Goal: Information Seeking & Learning: Find specific fact

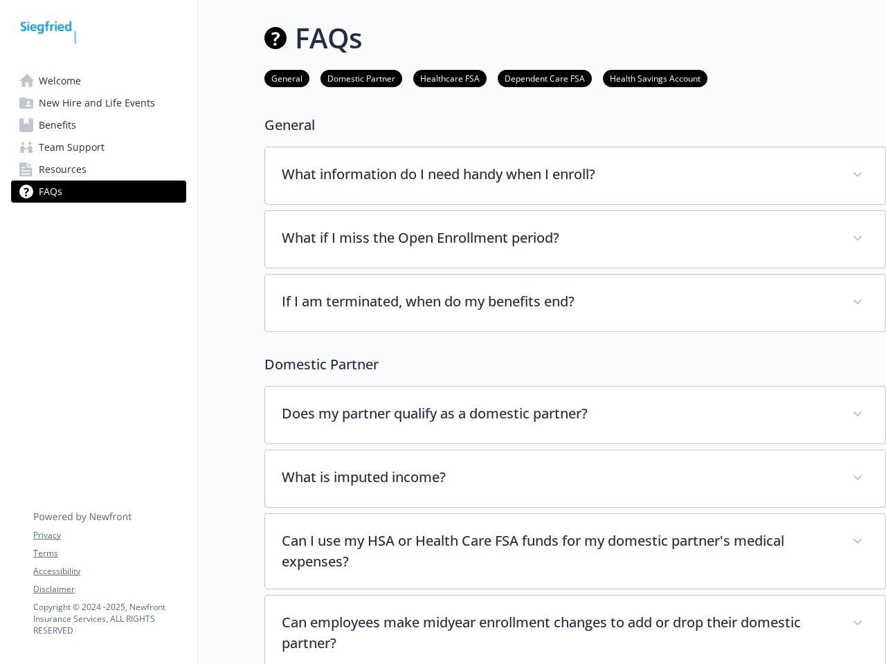
click at [443, 332] on div "If I am terminated, when do my benefits end? Your participation in the company’…" at bounding box center [575, 303] width 622 height 58
click at [109, 572] on link "Accessibility" at bounding box center [109, 572] width 152 height 12
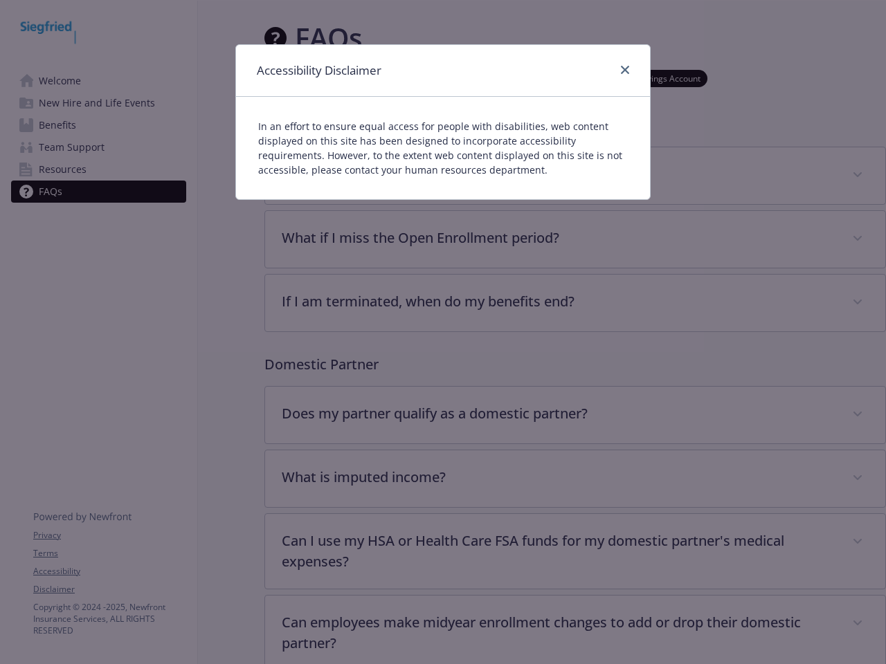
click at [109, 590] on div "Accessibility Disclaimer In an effort to ensure equal access for people with di…" at bounding box center [443, 332] width 886 height 664
click at [575, 176] on p "In an effort to ensure equal access for people with disabilities, web content d…" at bounding box center [443, 148] width 370 height 58
click at [575, 239] on div "Accessibility Disclaimer In an effort to ensure equal access for people with di…" at bounding box center [443, 332] width 886 height 664
click at [575, 303] on div "Accessibility Disclaimer In an effort to ensure equal access for people with di…" at bounding box center [443, 332] width 886 height 664
click at [575, 415] on div "Accessibility Disclaimer In an effort to ensure equal access for people with di…" at bounding box center [443, 332] width 886 height 664
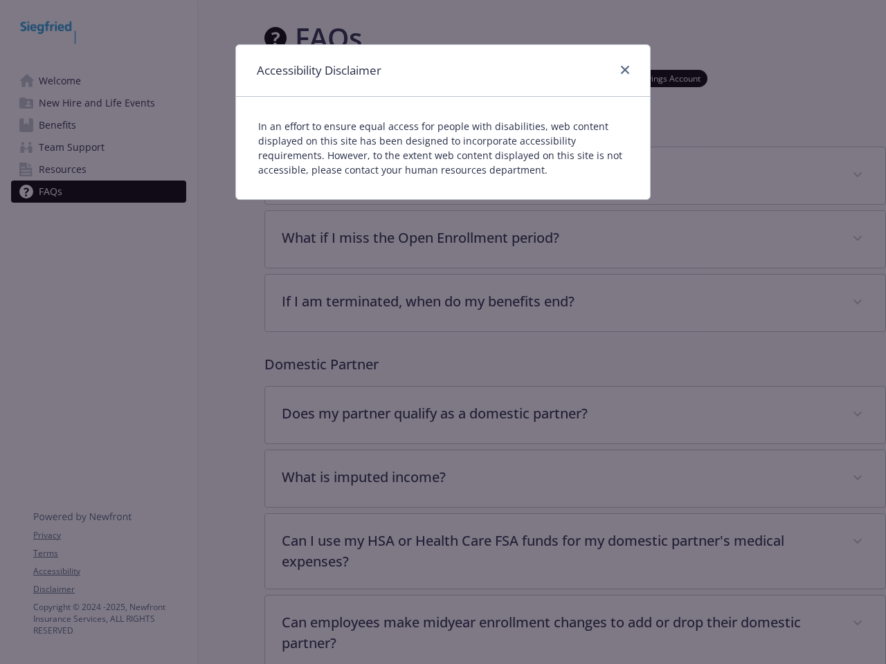
click at [575, 479] on div "Accessibility Disclaimer In an effort to ensure equal access for people with di…" at bounding box center [443, 332] width 886 height 664
click at [575, 552] on div "Accessibility Disclaimer In an effort to ensure equal access for people with di…" at bounding box center [443, 332] width 886 height 664
click at [575, 630] on div "Accessibility Disclaimer In an effort to ensure equal access for people with di…" at bounding box center [443, 332] width 886 height 664
